Goal: Information Seeking & Learning: Learn about a topic

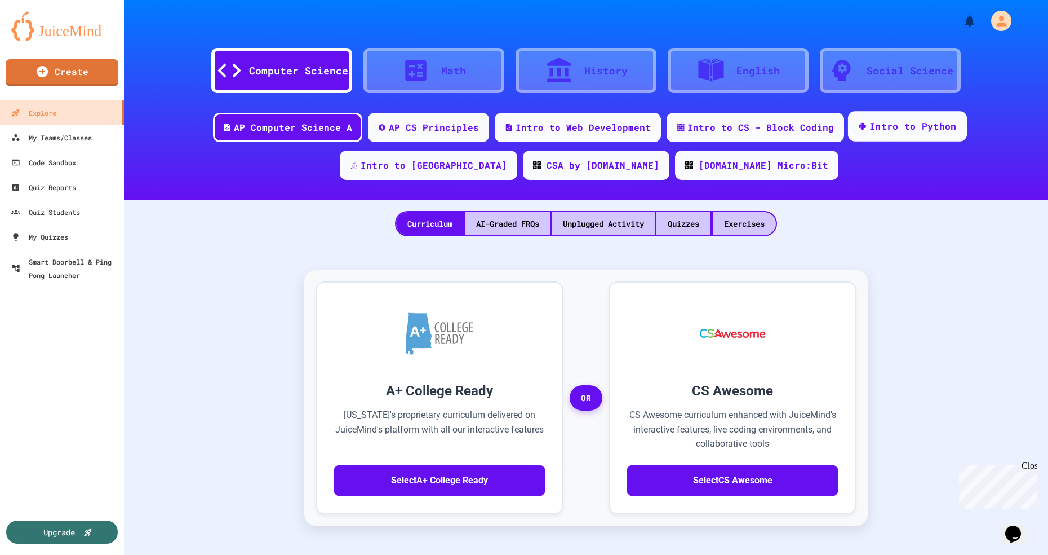
click at [870, 124] on div "Intro to Python" at bounding box center [913, 126] width 87 height 14
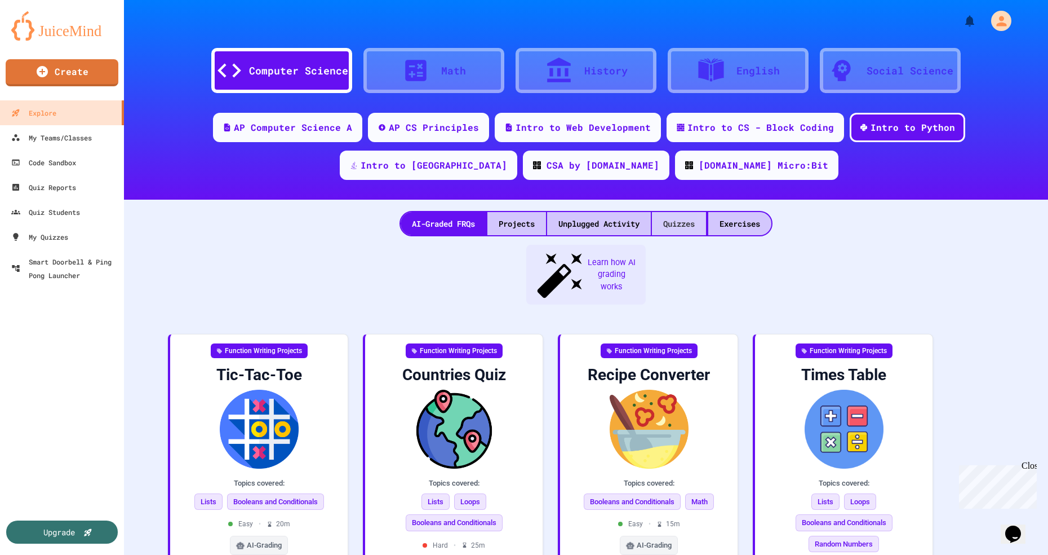
click at [680, 222] on div "Quizzes" at bounding box center [679, 223] width 54 height 23
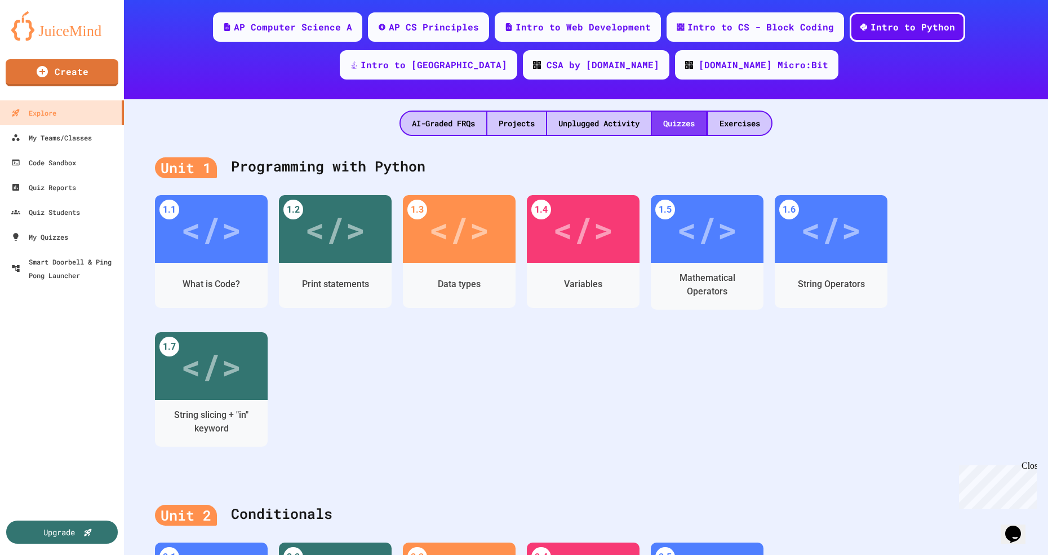
scroll to position [100, 0]
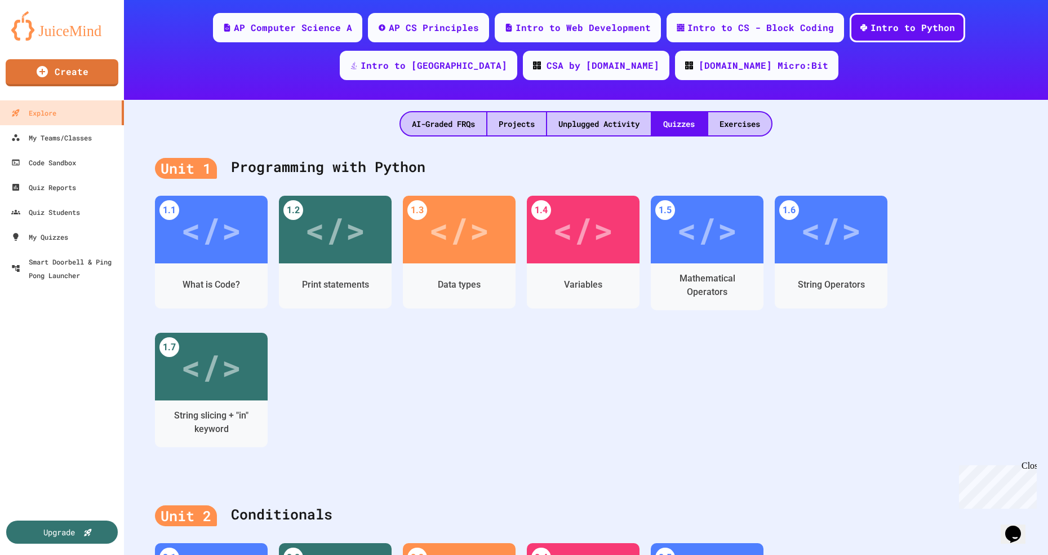
click at [834, 283] on div "String Operators" at bounding box center [831, 285] width 67 height 14
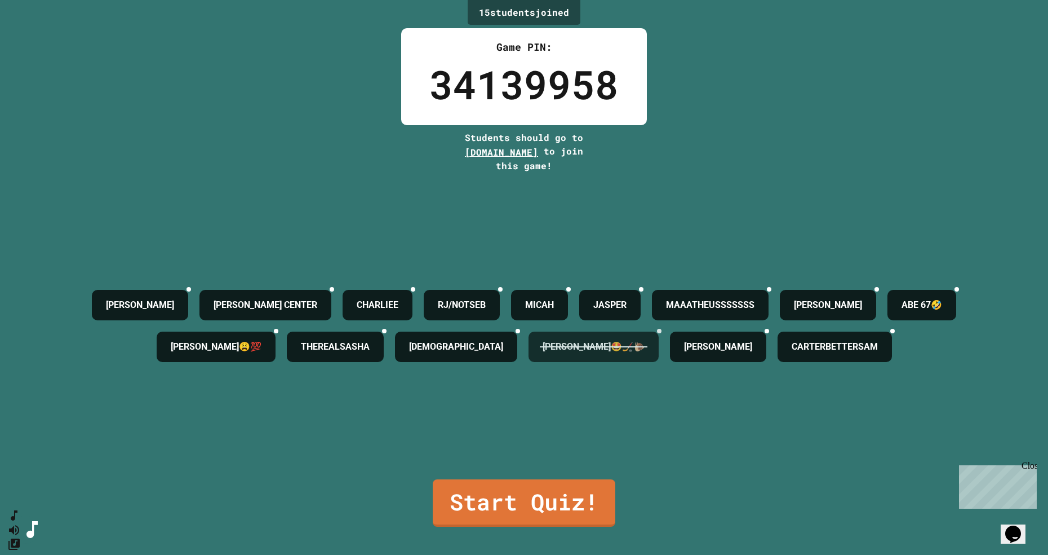
click at [659, 352] on div "[PERSON_NAME]🤩🏒🐌" at bounding box center [594, 346] width 130 height 30
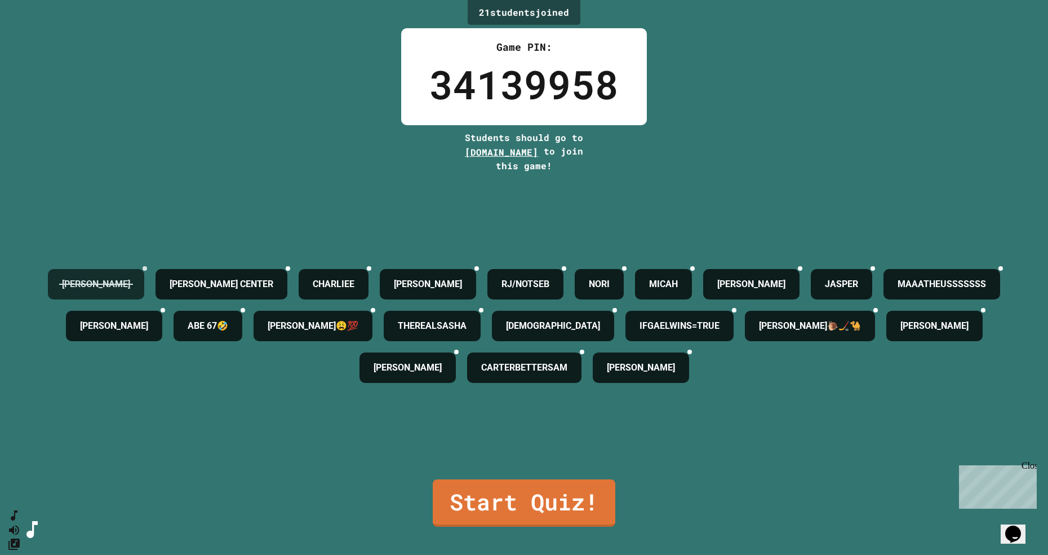
click at [156, 279] on icon at bounding box center [152, 275] width 8 height 8
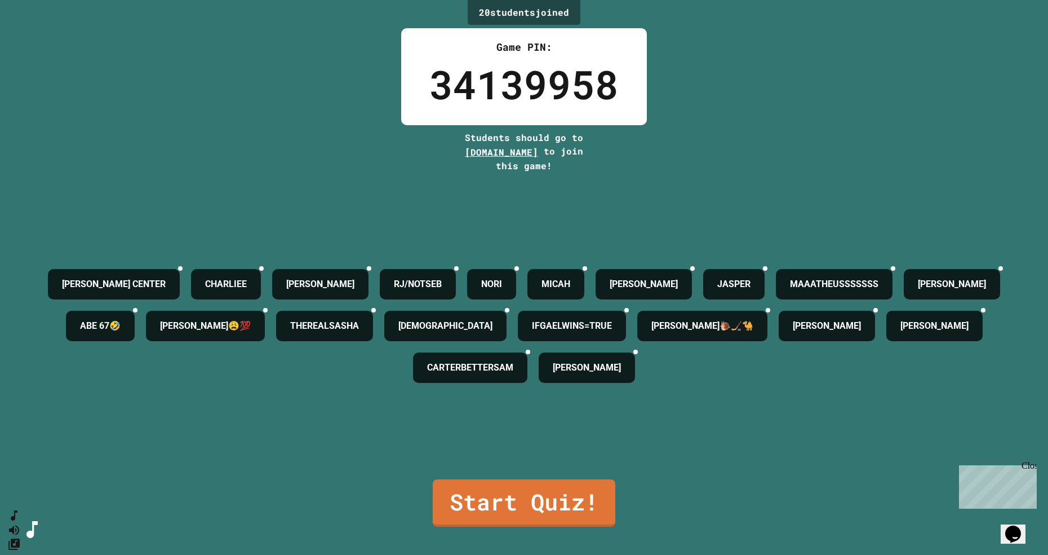
click at [555, 526] on link "Start Quiz!" at bounding box center [524, 502] width 183 height 47
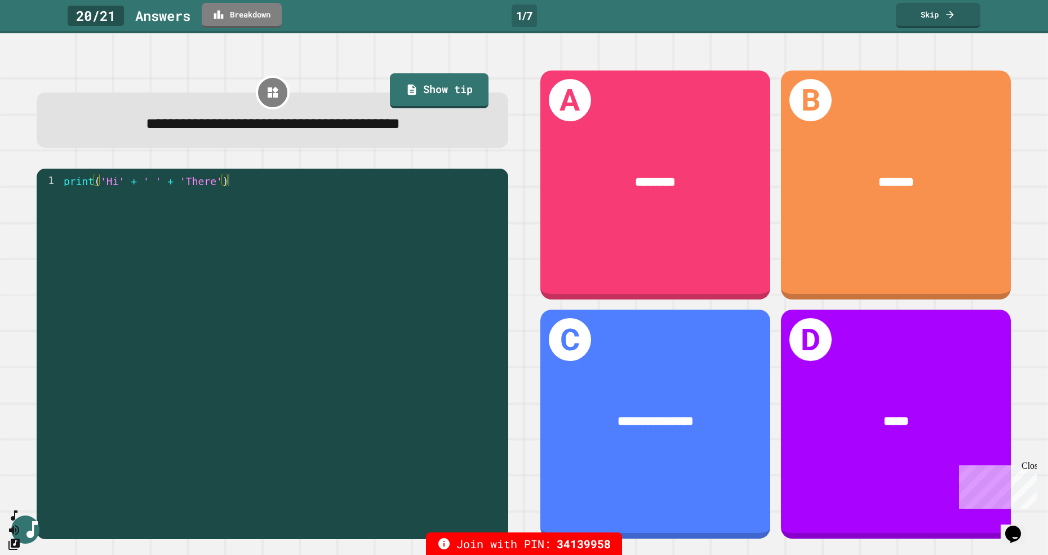
click at [932, 23] on link "Skip" at bounding box center [938, 15] width 85 height 25
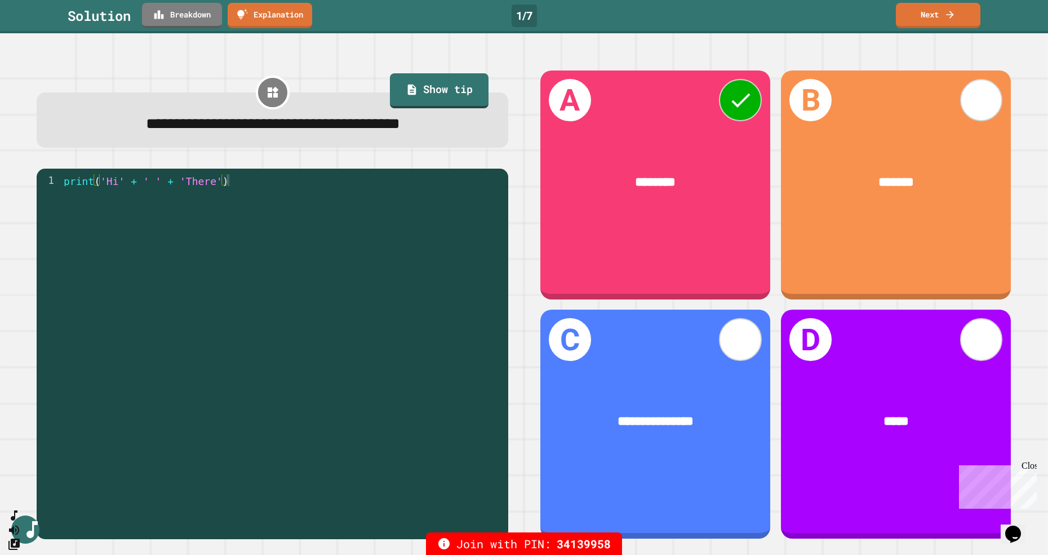
click at [935, 17] on link "Next" at bounding box center [938, 15] width 85 height 25
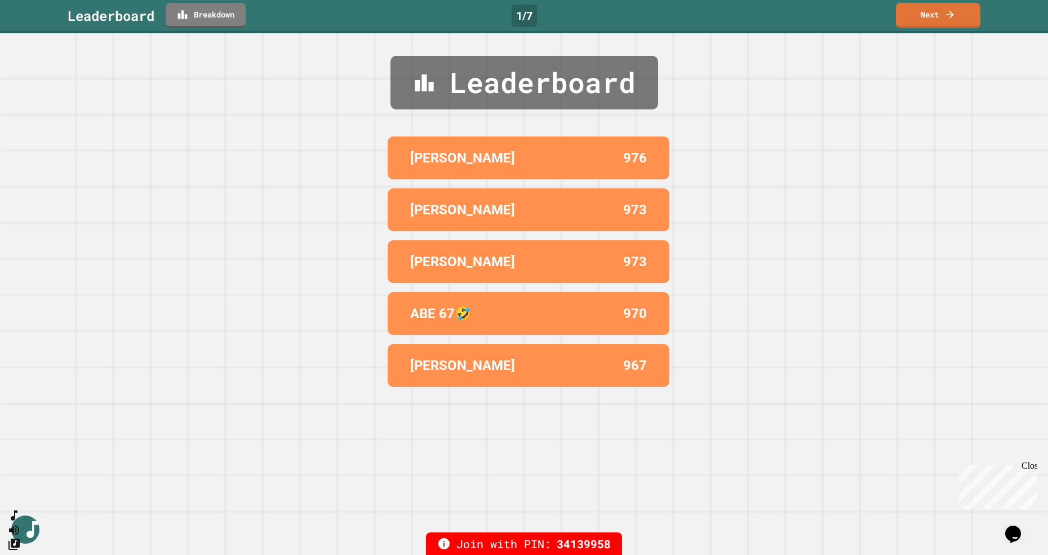
click at [428, 164] on p "[PERSON_NAME]" at bounding box center [462, 158] width 105 height 20
click at [433, 161] on p "[PERSON_NAME]" at bounding box center [462, 158] width 105 height 20
click at [512, 169] on div "ZARA 976" at bounding box center [529, 157] width 282 height 43
click at [927, 27] on link "Next" at bounding box center [938, 15] width 85 height 25
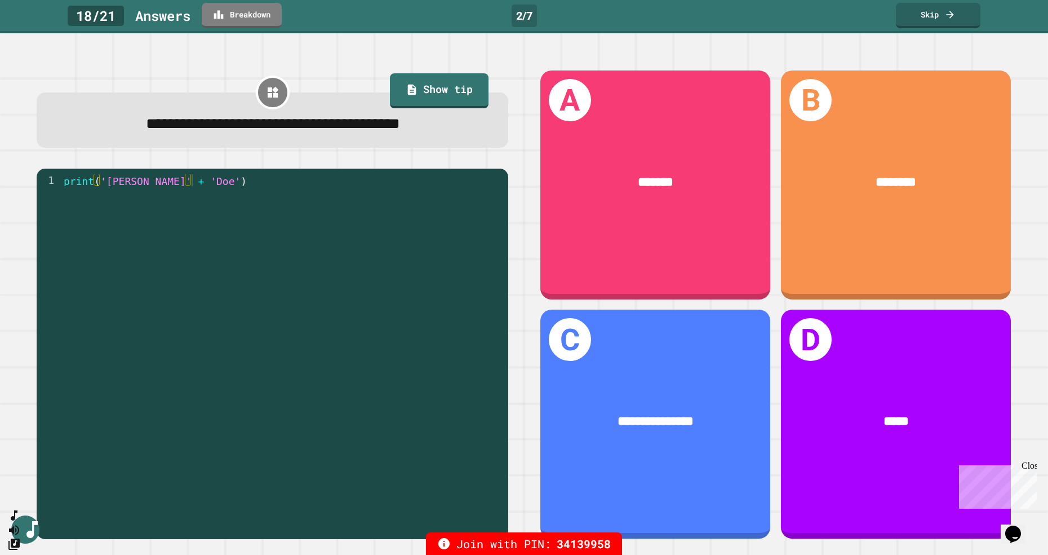
click at [936, 19] on link "Skip" at bounding box center [938, 15] width 85 height 25
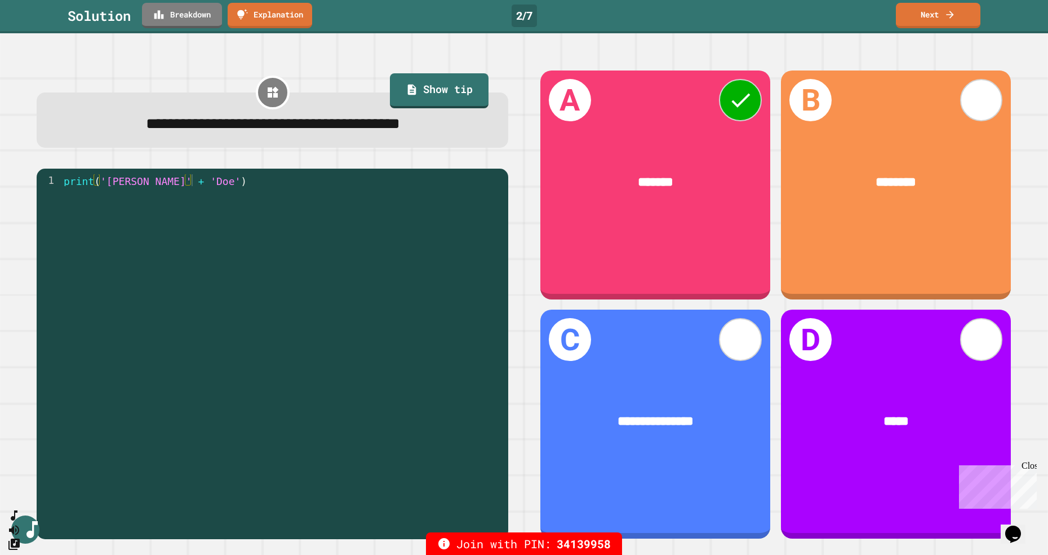
click at [922, 24] on link "Next" at bounding box center [938, 15] width 85 height 25
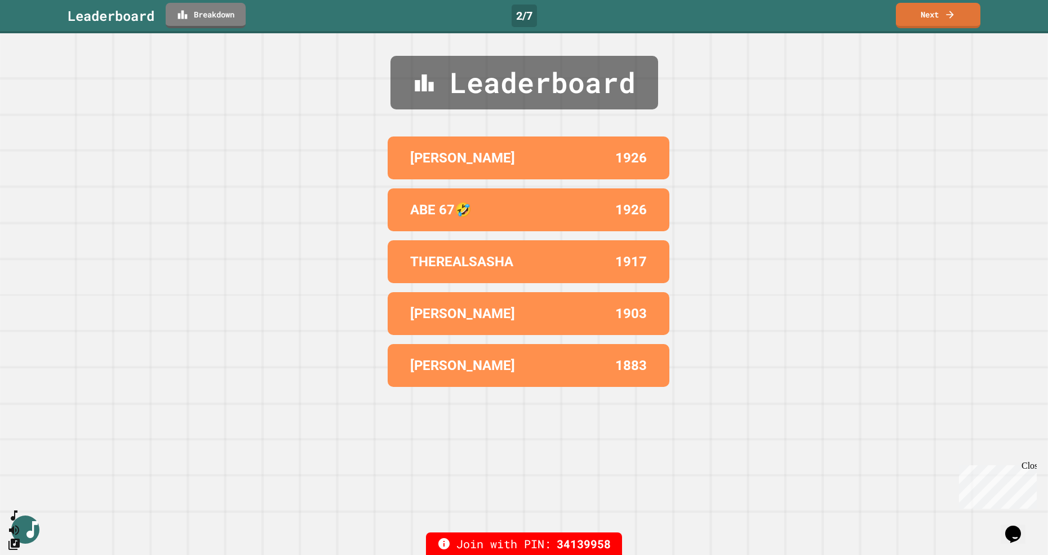
click at [945, 14] on icon at bounding box center [950, 14] width 11 height 11
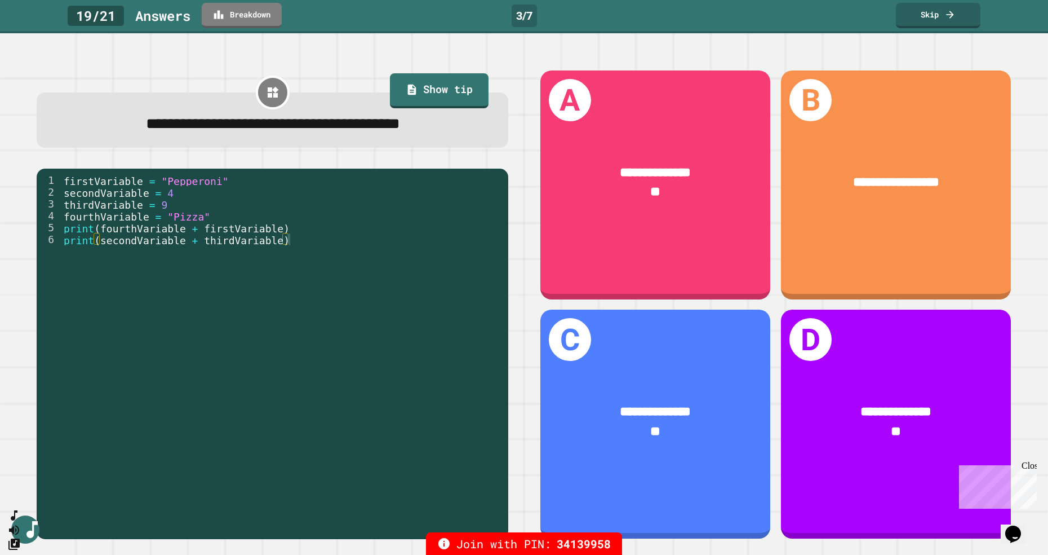
click at [921, 17] on link "Skip" at bounding box center [938, 15] width 85 height 25
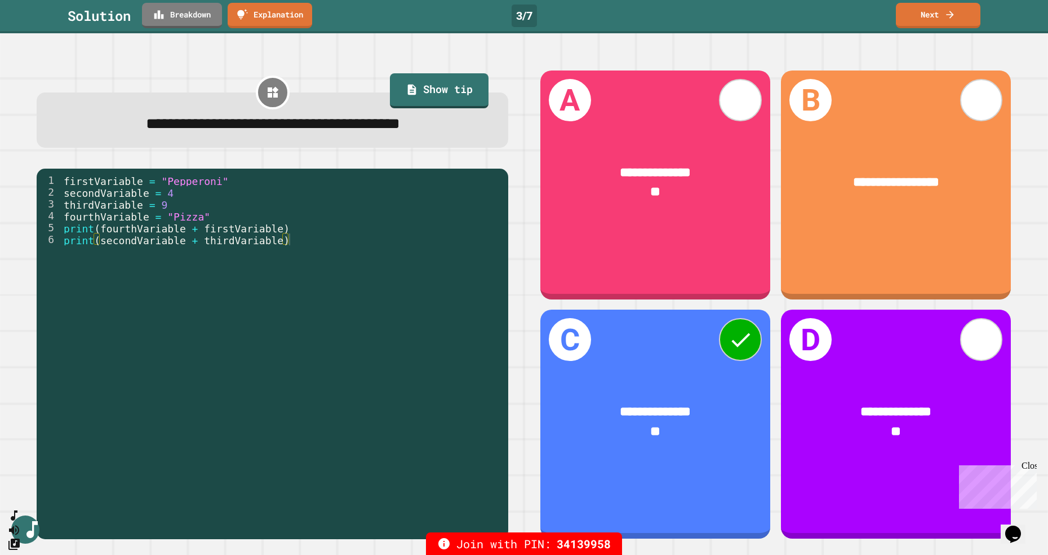
click at [919, 24] on link "Next" at bounding box center [938, 15] width 85 height 25
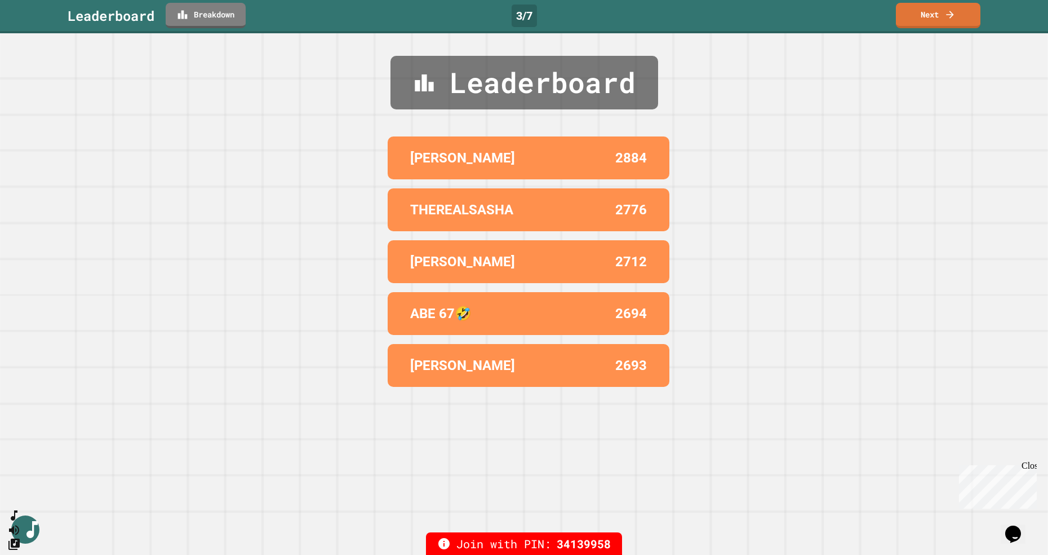
scroll to position [12, 0]
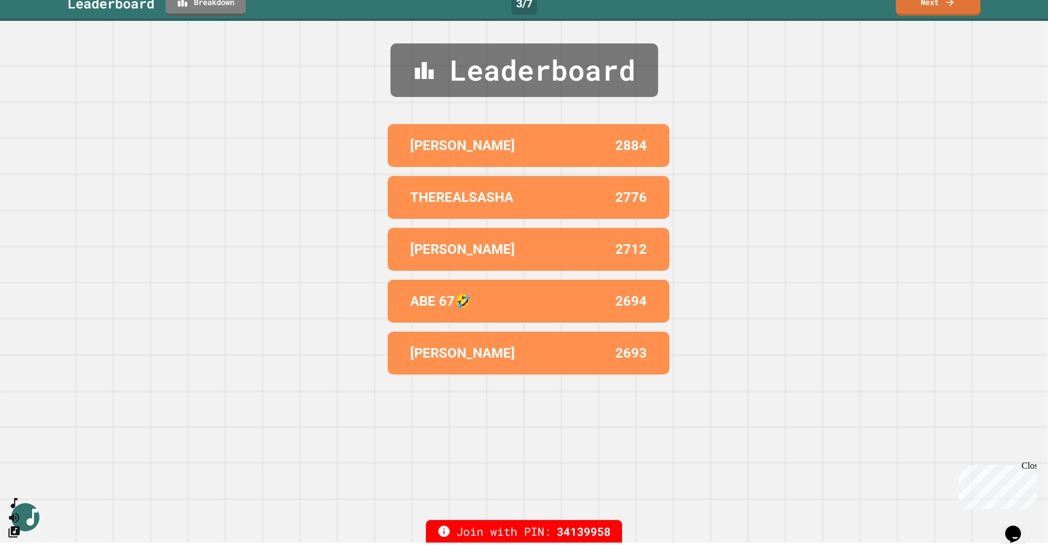
click at [913, 25] on div "Leaderboard [PERSON_NAME] 2884 THEREALSASHA 2776 ZARA 2712 ABE 67🤣 2694 [PERSON…" at bounding box center [524, 281] width 1048 height 521
click at [905, 15] on link "Next" at bounding box center [938, 2] width 85 height 25
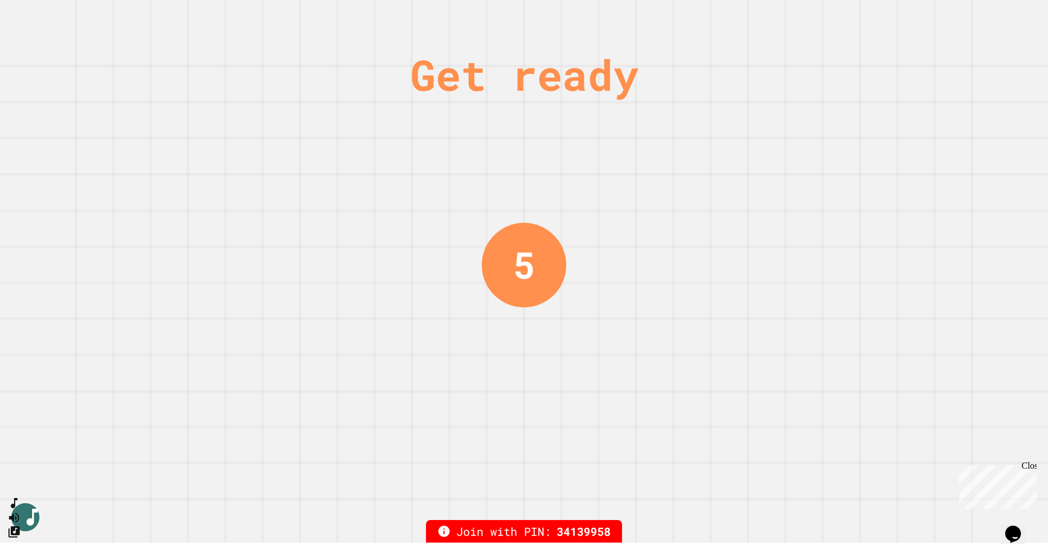
scroll to position [0, 0]
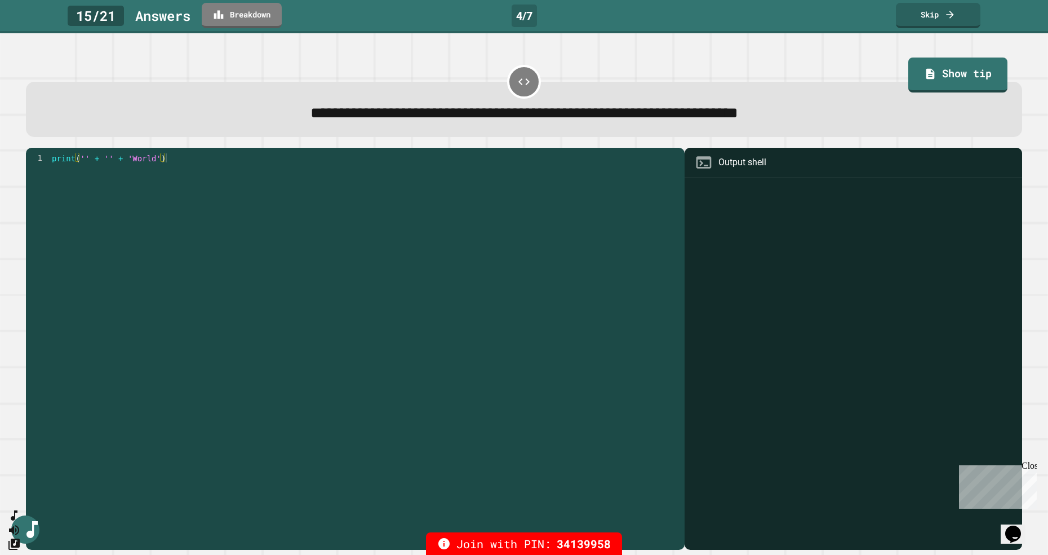
click at [932, 27] on link "Skip" at bounding box center [938, 15] width 85 height 25
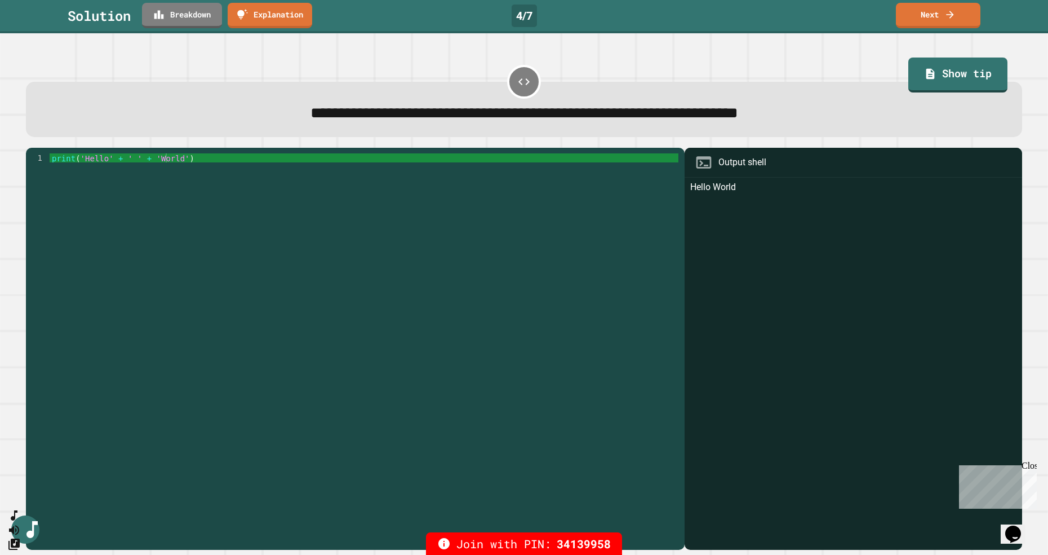
click at [942, 25] on link "Next" at bounding box center [938, 15] width 85 height 25
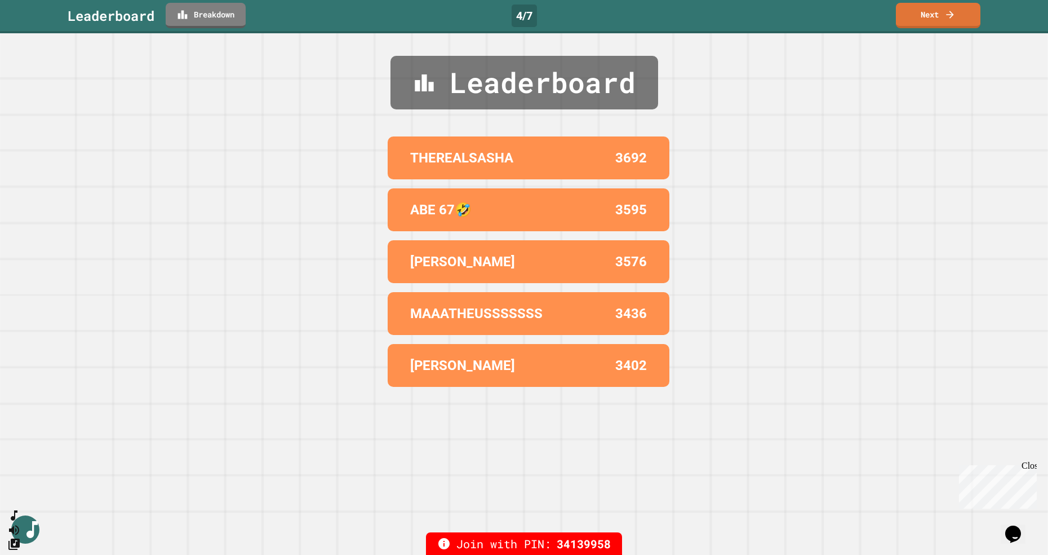
click at [943, 25] on link "Next" at bounding box center [938, 15] width 85 height 25
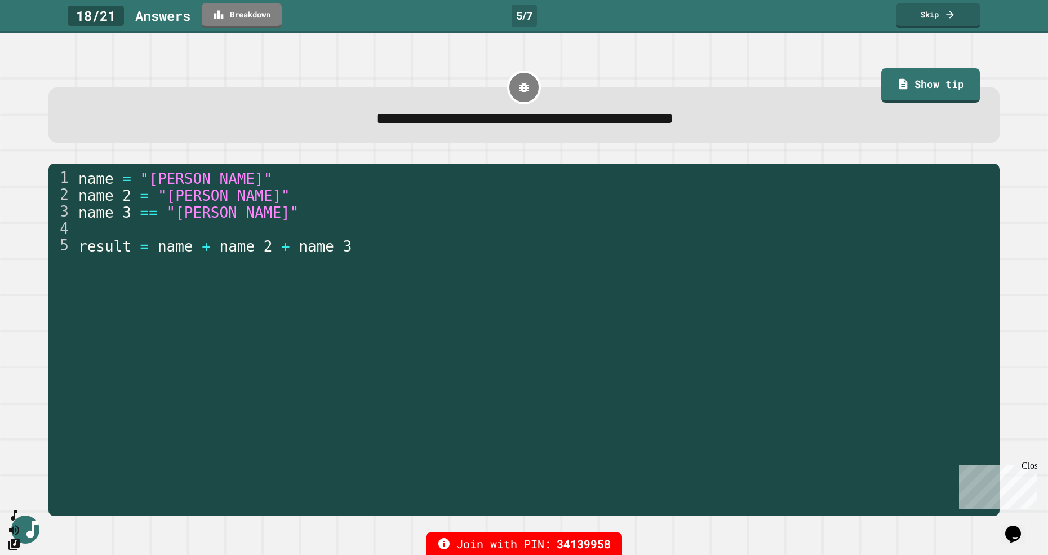
click at [915, 24] on link "Skip" at bounding box center [938, 15] width 85 height 25
click at [919, 18] on div "Skip" at bounding box center [938, 15] width 39 height 12
click at [926, 17] on div "Skip" at bounding box center [938, 15] width 39 height 12
click at [926, 17] on link "Skip" at bounding box center [938, 15] width 85 height 24
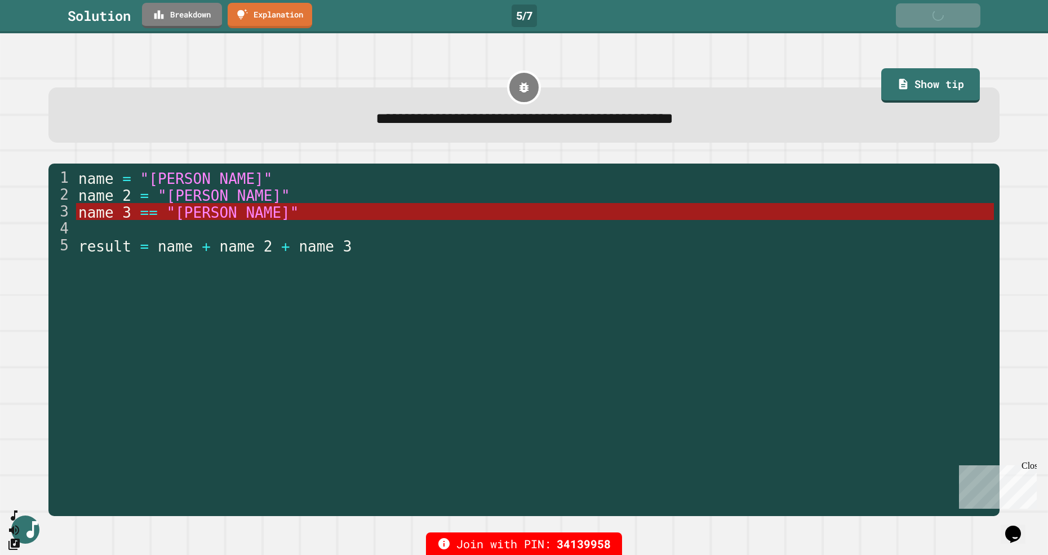
click at [931, 18] on div "Next" at bounding box center [938, 15] width 39 height 12
click at [933, 17] on div "Next" at bounding box center [938, 15] width 39 height 12
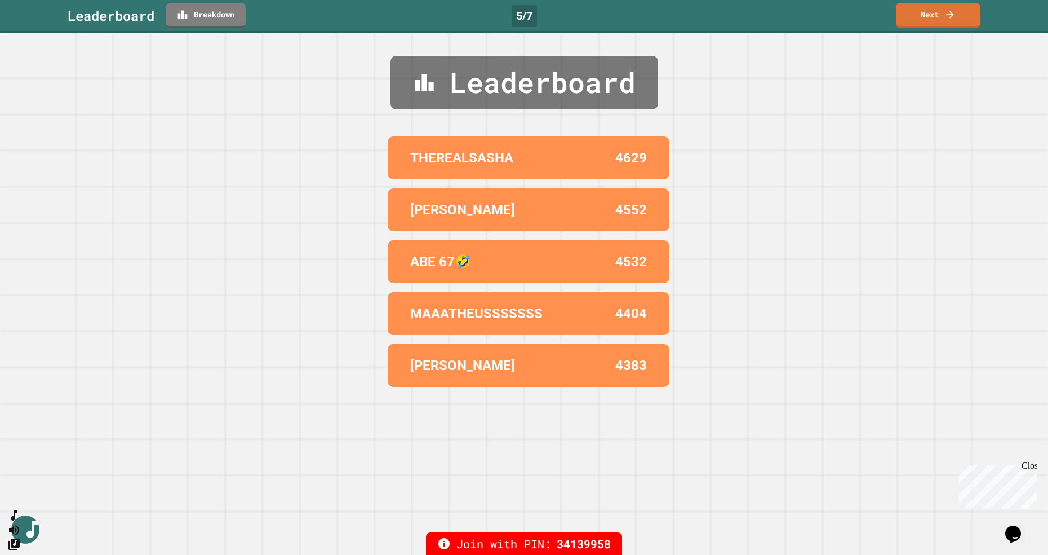
click at [931, 26] on link "Next" at bounding box center [938, 15] width 85 height 25
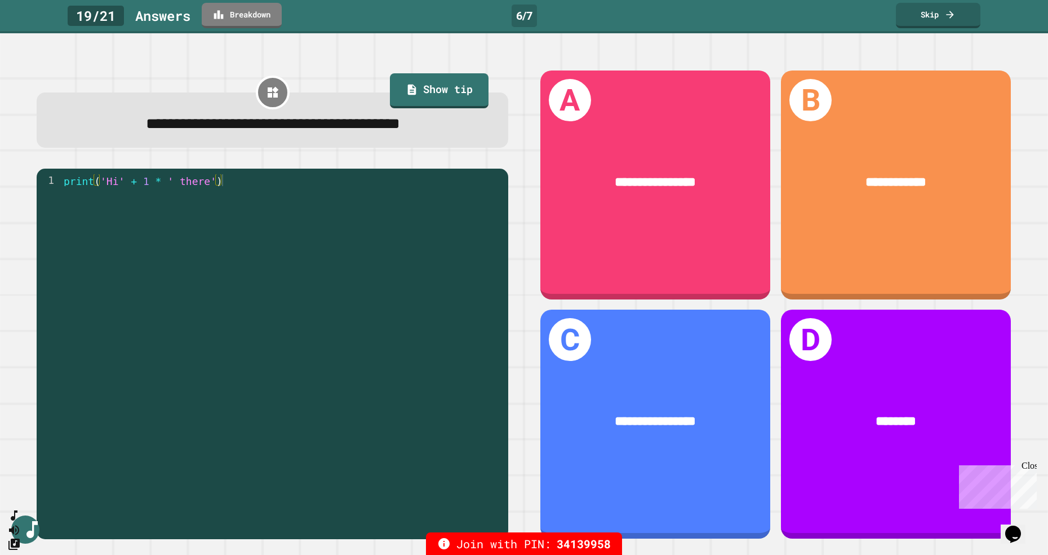
click at [927, 25] on link "Skip" at bounding box center [938, 15] width 85 height 25
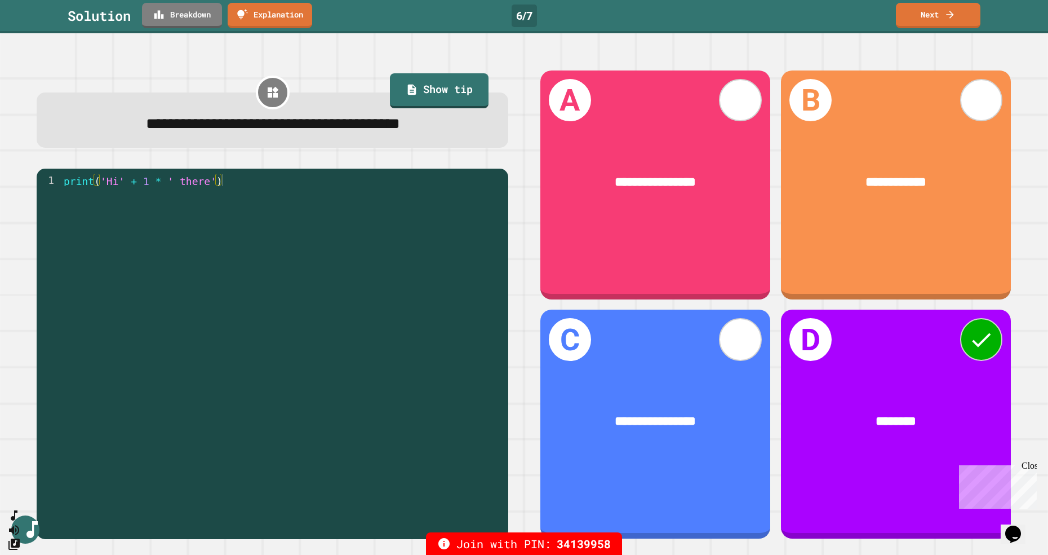
click at [938, 15] on link "Next" at bounding box center [938, 15] width 85 height 25
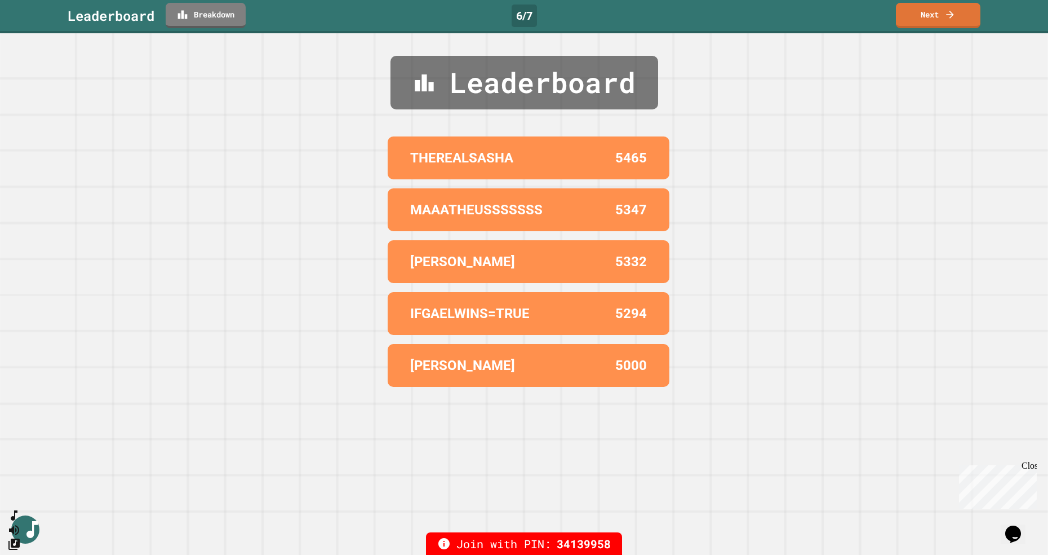
click at [936, 16] on link "Next" at bounding box center [938, 15] width 85 height 25
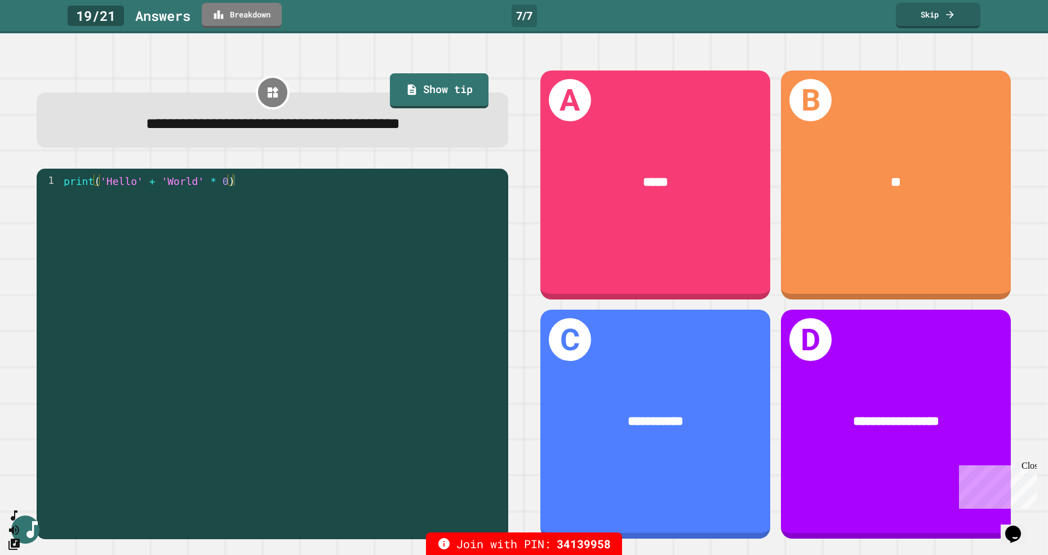
click at [943, 25] on link "Skip" at bounding box center [938, 15] width 85 height 25
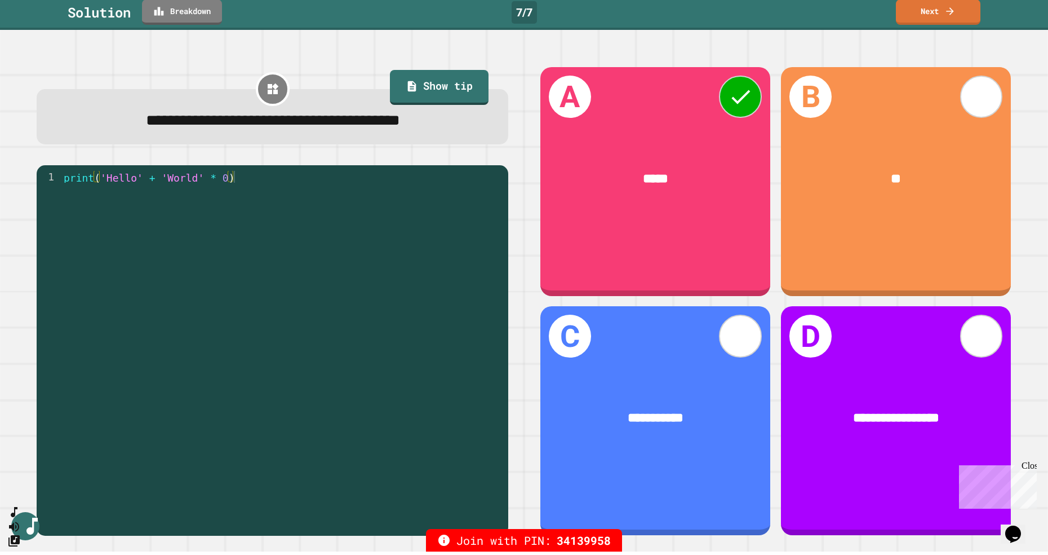
scroll to position [9, 0]
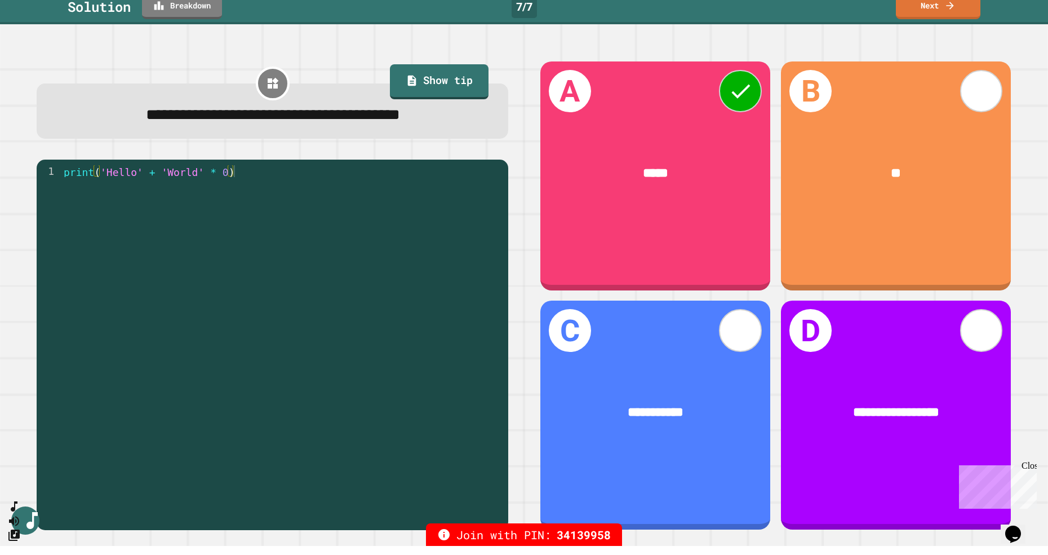
click at [945, 17] on link "Next" at bounding box center [938, 6] width 85 height 25
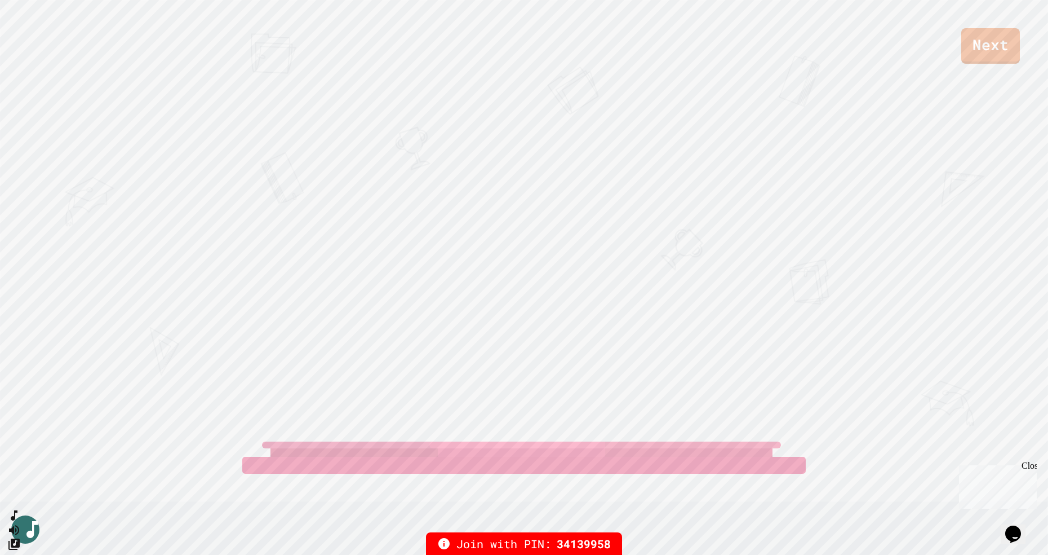
click at [989, 55] on link "Next" at bounding box center [991, 46] width 59 height 36
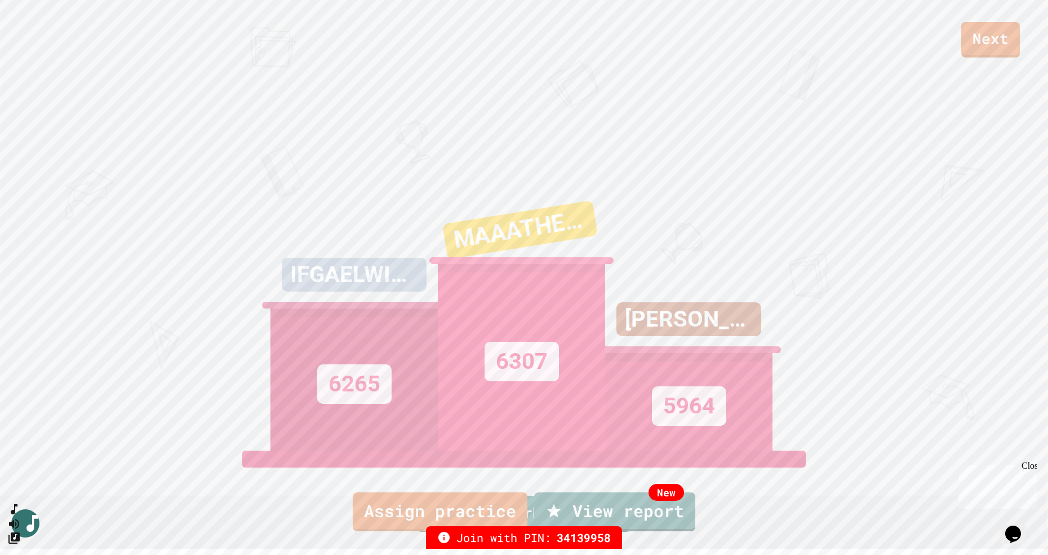
type textarea "*******"
